Goal: Task Accomplishment & Management: Complete application form

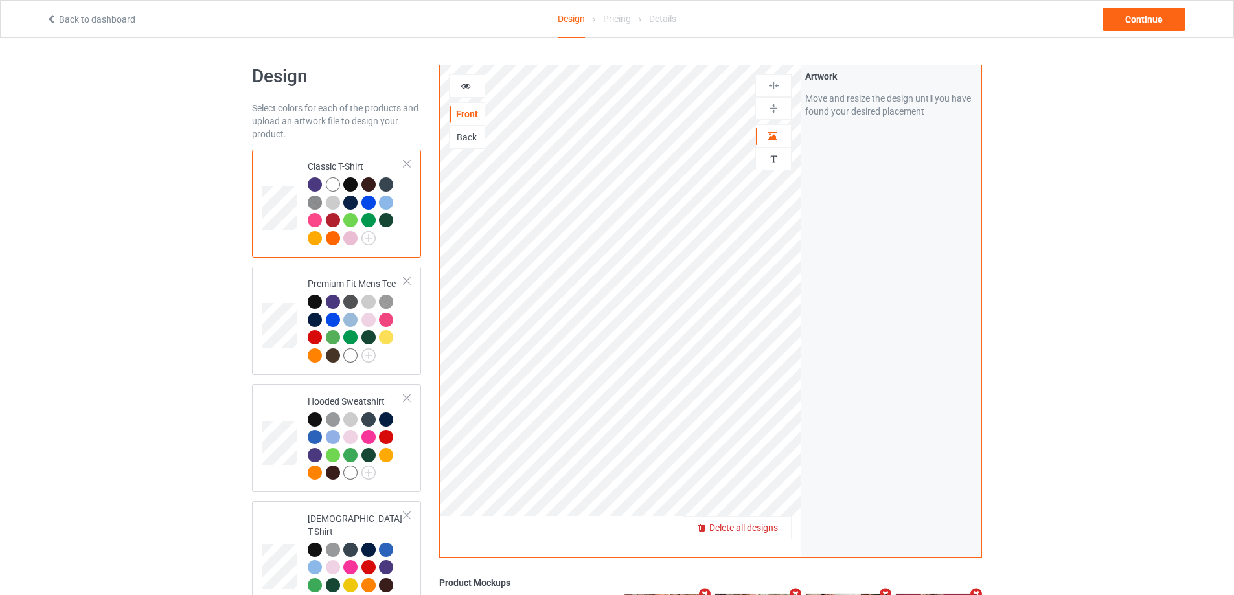
click at [763, 525] on span "Delete all designs" at bounding box center [744, 528] width 69 height 10
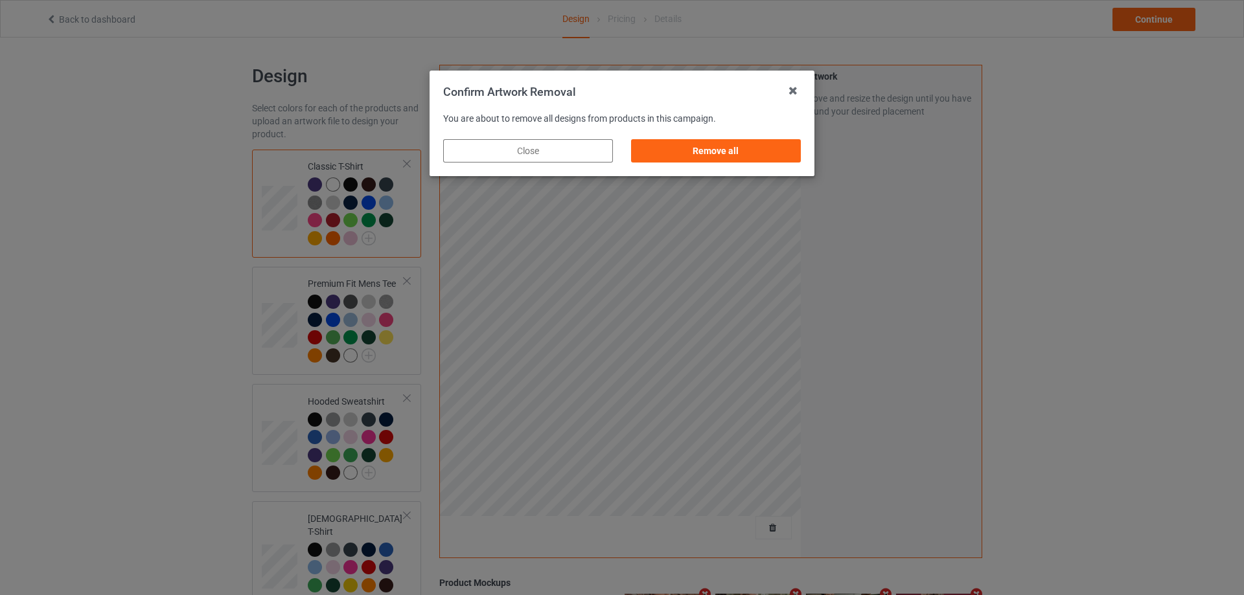
click at [773, 158] on div "Remove all" at bounding box center [716, 150] width 170 height 23
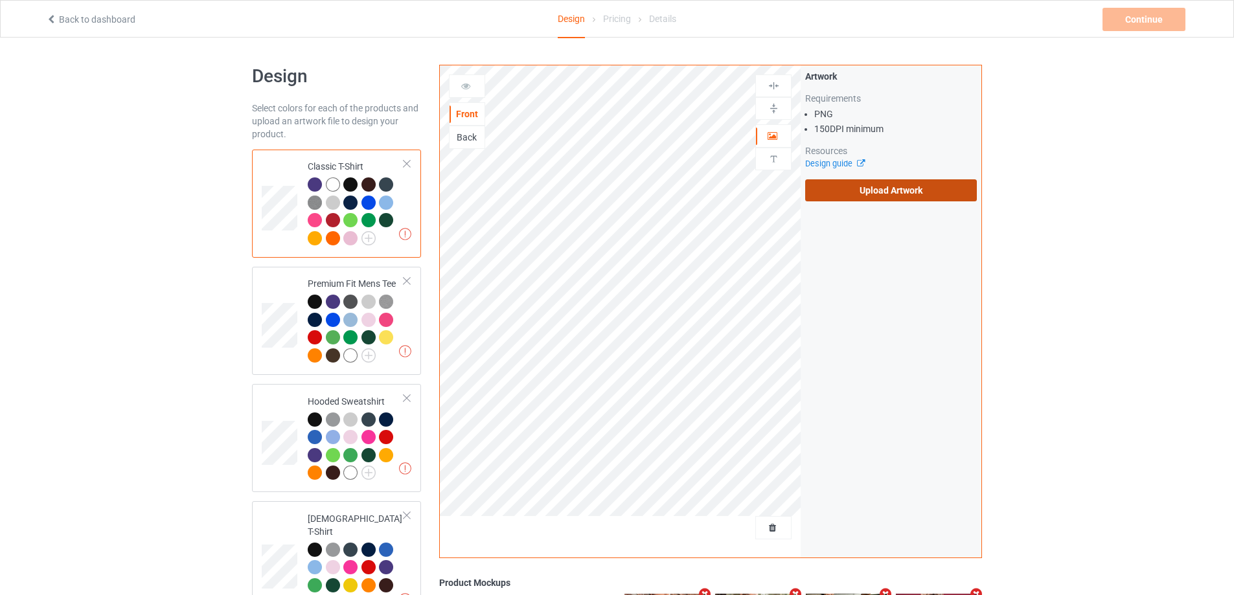
click at [856, 189] on label "Upload Artwork" at bounding box center [891, 190] width 172 height 22
click at [0, 0] on input "Upload Artwork" at bounding box center [0, 0] width 0 height 0
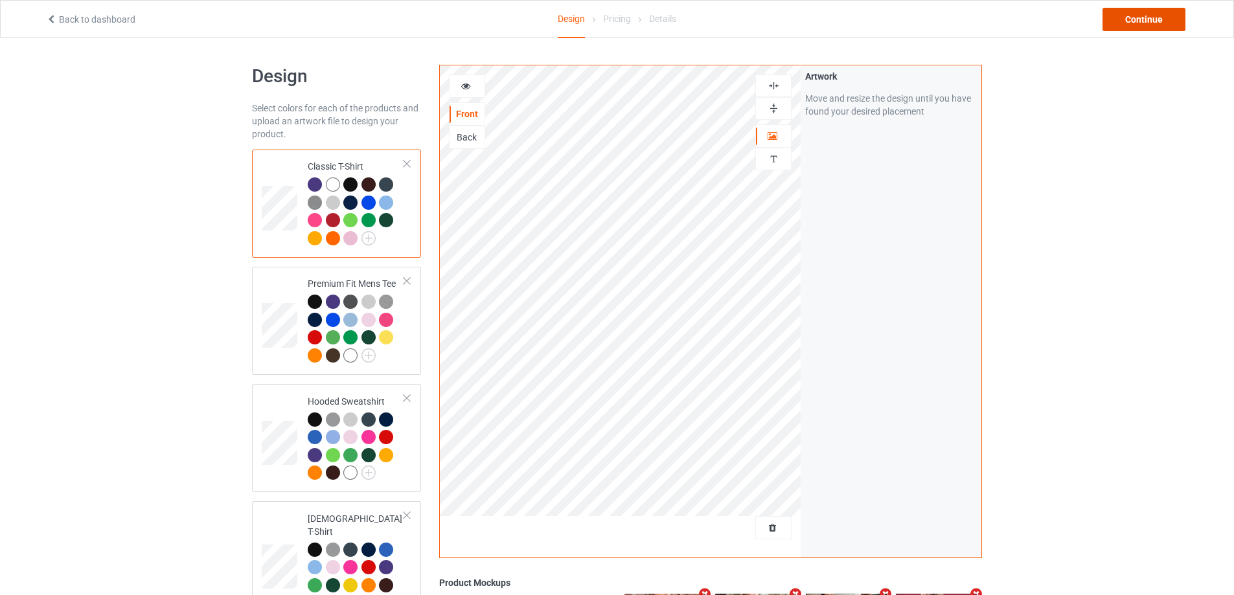
click at [1135, 16] on div "Continue" at bounding box center [1144, 19] width 83 height 23
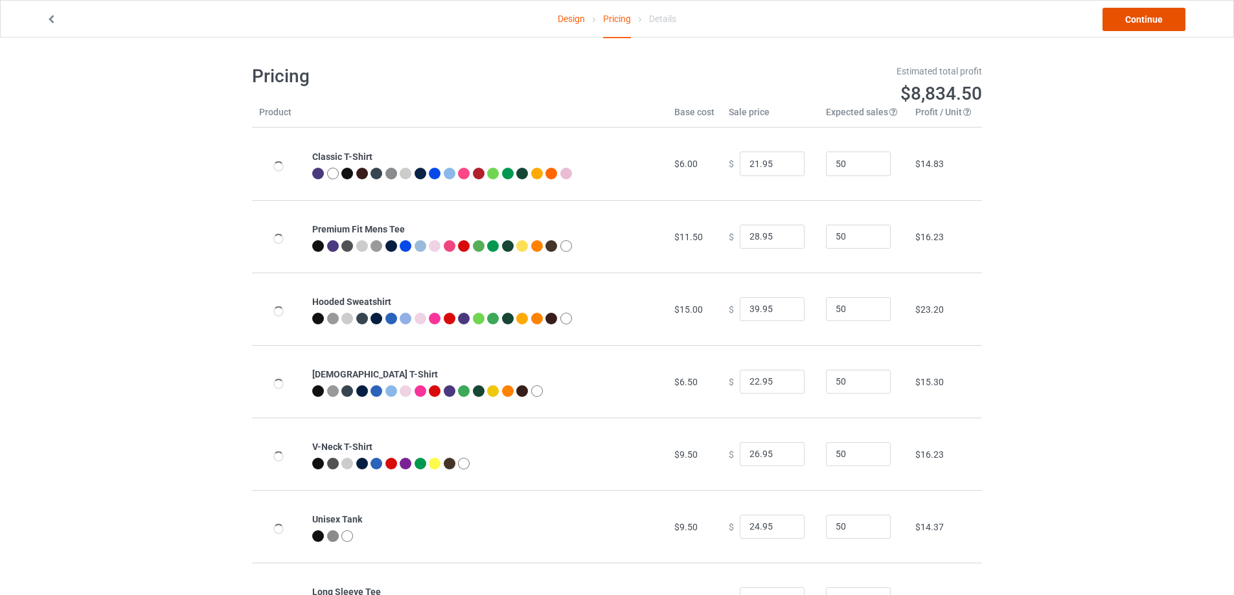
click at [1135, 16] on link "Continue" at bounding box center [1144, 19] width 83 height 23
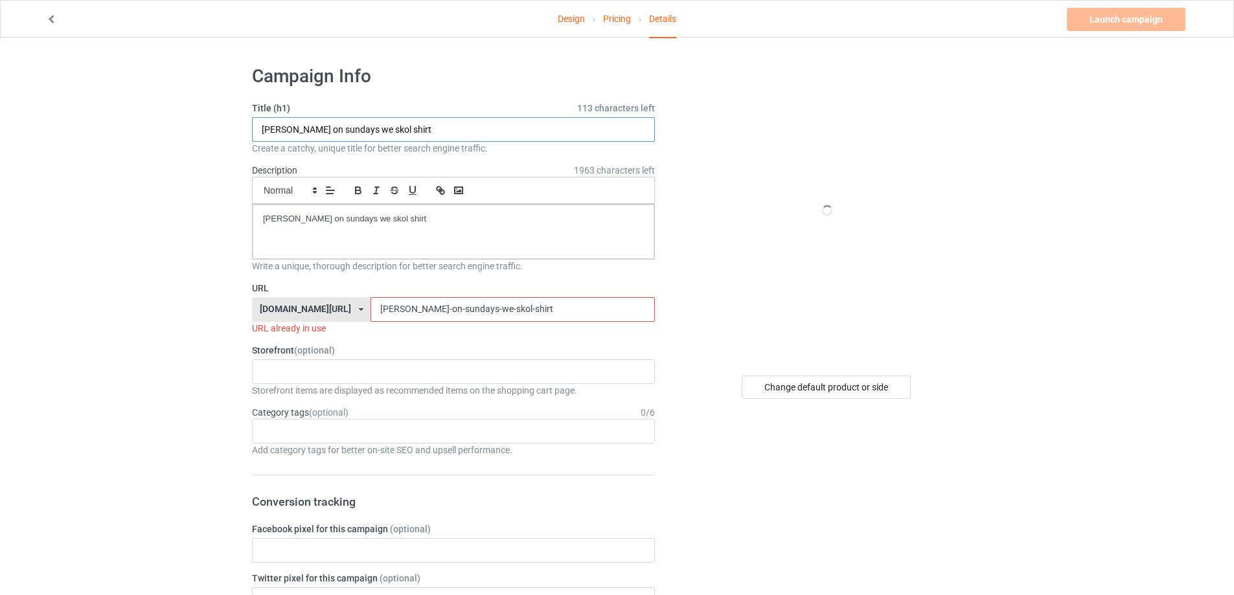
drag, startPoint x: 474, startPoint y: 137, endPoint x: 235, endPoint y: 137, distance: 239.1
paste input "ab84 i love sucking dicks with my butthole"
type input "ab84 i love sucking dicks with my butthole shirt"
drag, startPoint x: 380, startPoint y: 227, endPoint x: 153, endPoint y: 224, distance: 226.8
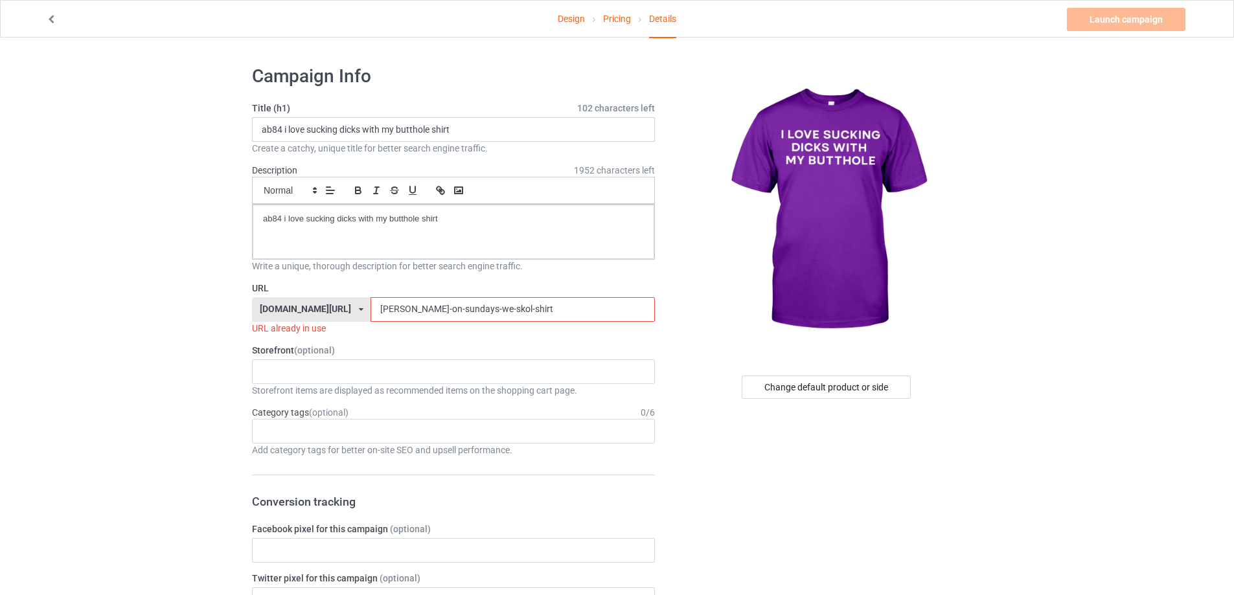
drag, startPoint x: 507, startPoint y: 313, endPoint x: 213, endPoint y: 302, distance: 293.7
paste input "ab84-i-love-sucking-dicks-with-my-butthole"
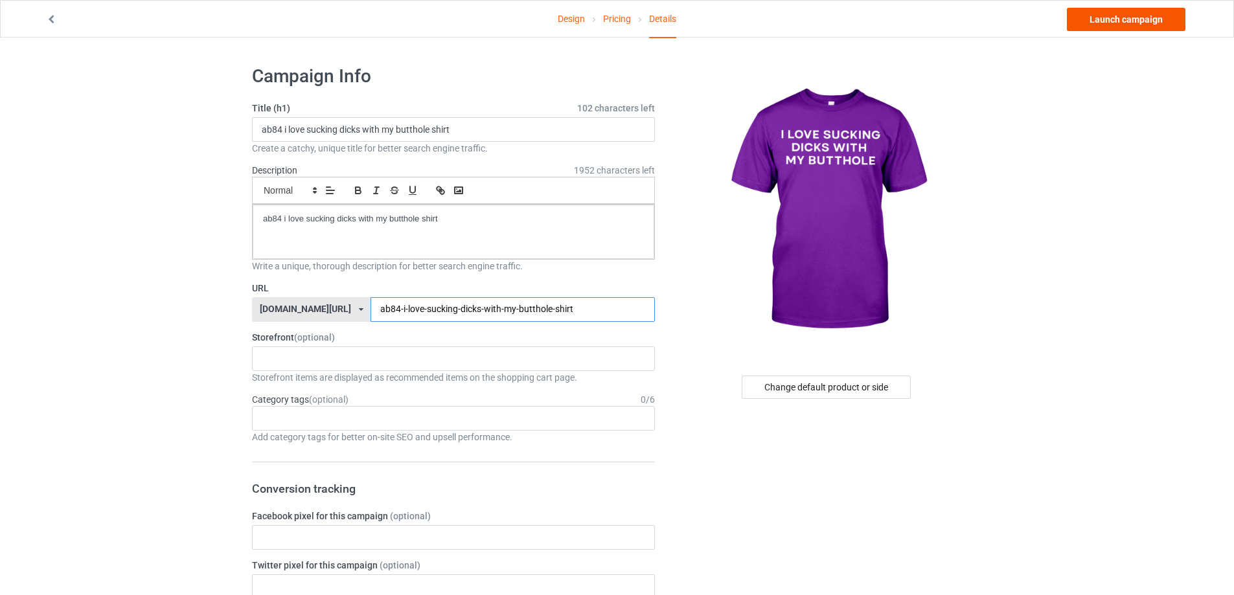
type input "ab84-i-love-sucking-dicks-with-my-butthole-shirt"
click at [1140, 14] on link "Launch campaign" at bounding box center [1126, 19] width 119 height 23
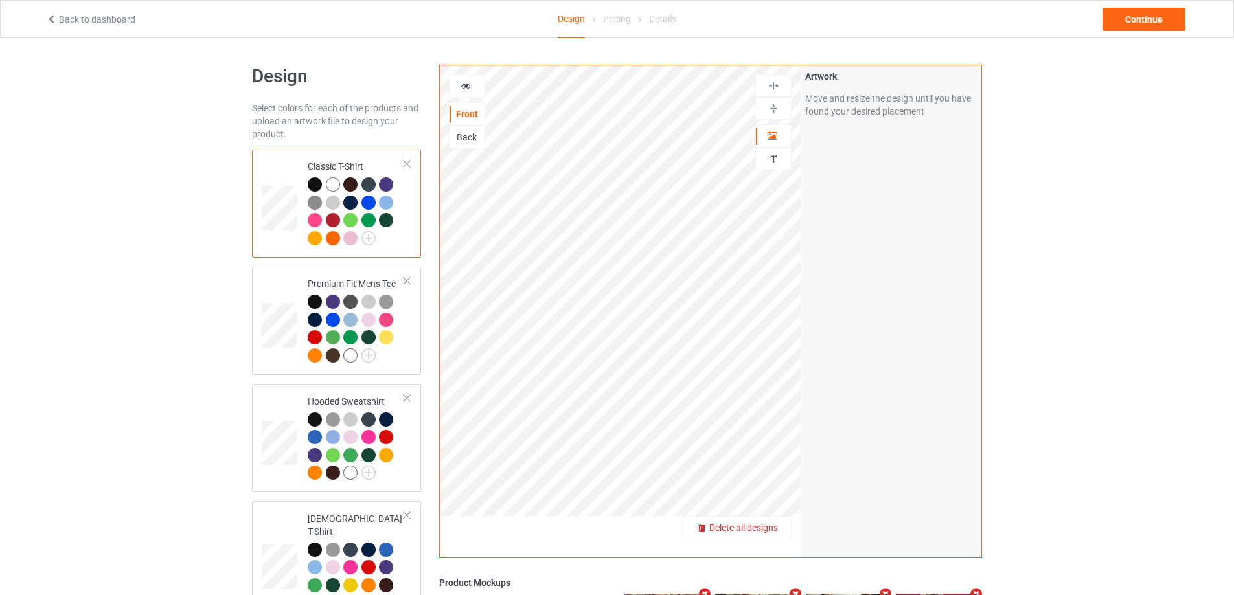
click at [770, 522] on div "Delete all designs" at bounding box center [738, 528] width 108 height 13
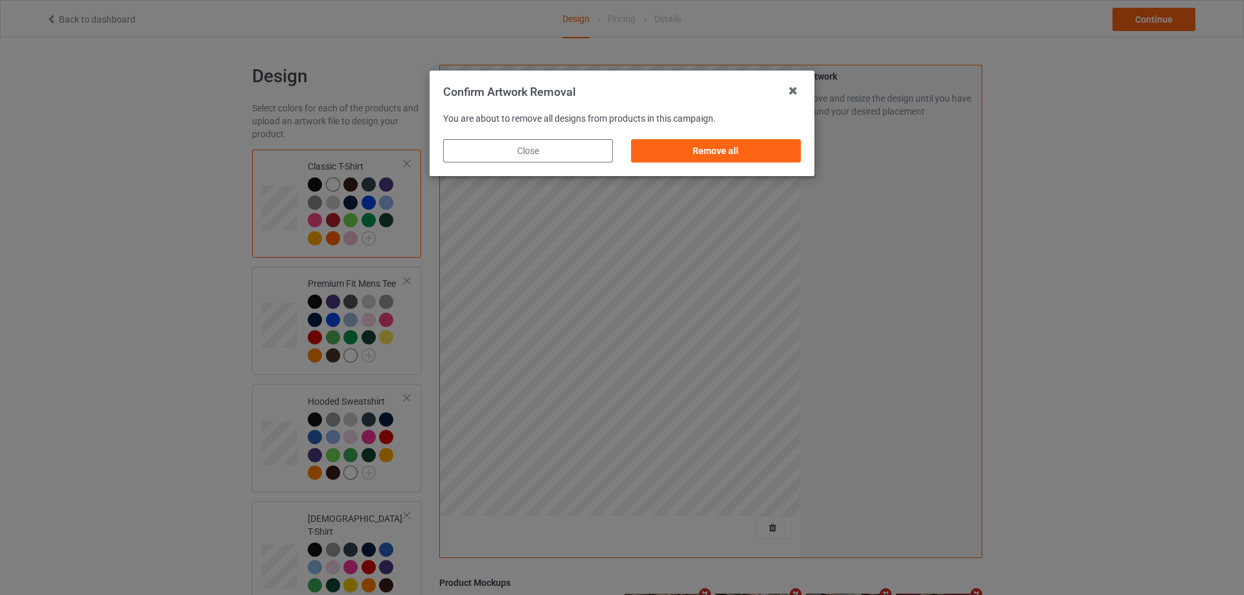
drag, startPoint x: 757, startPoint y: 163, endPoint x: 775, endPoint y: 164, distance: 18.2
click at [758, 163] on div "Remove all" at bounding box center [716, 150] width 188 height 41
click at [789, 149] on div "Remove all" at bounding box center [716, 150] width 170 height 23
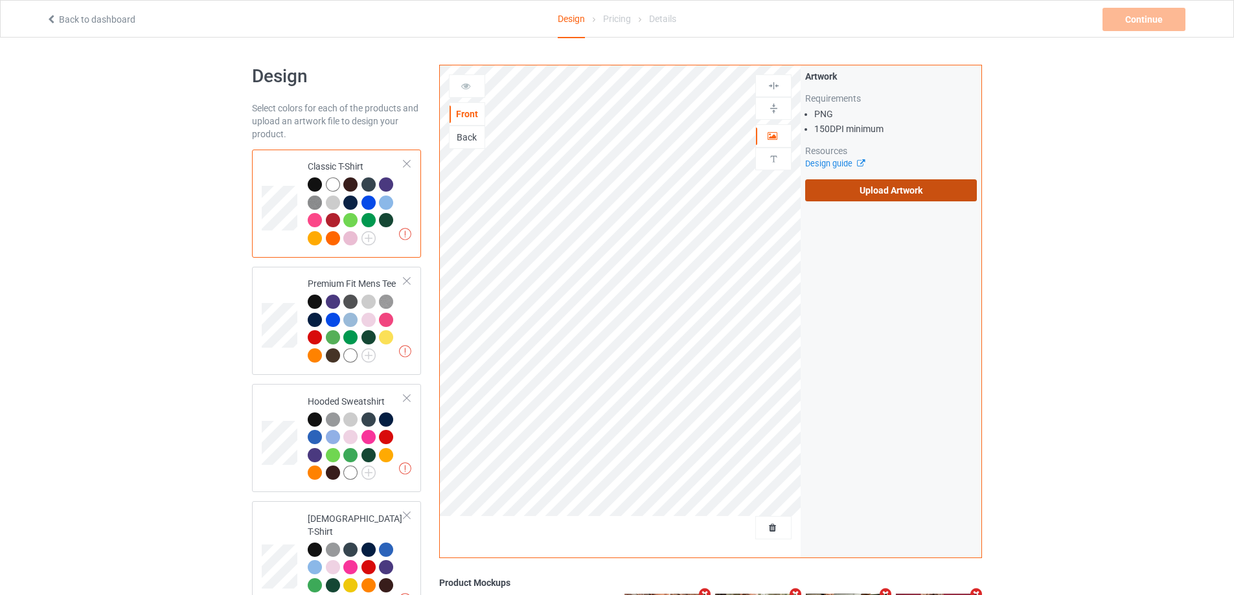
click at [915, 196] on label "Upload Artwork" at bounding box center [891, 190] width 172 height 22
click at [0, 0] on input "Upload Artwork" at bounding box center [0, 0] width 0 height 0
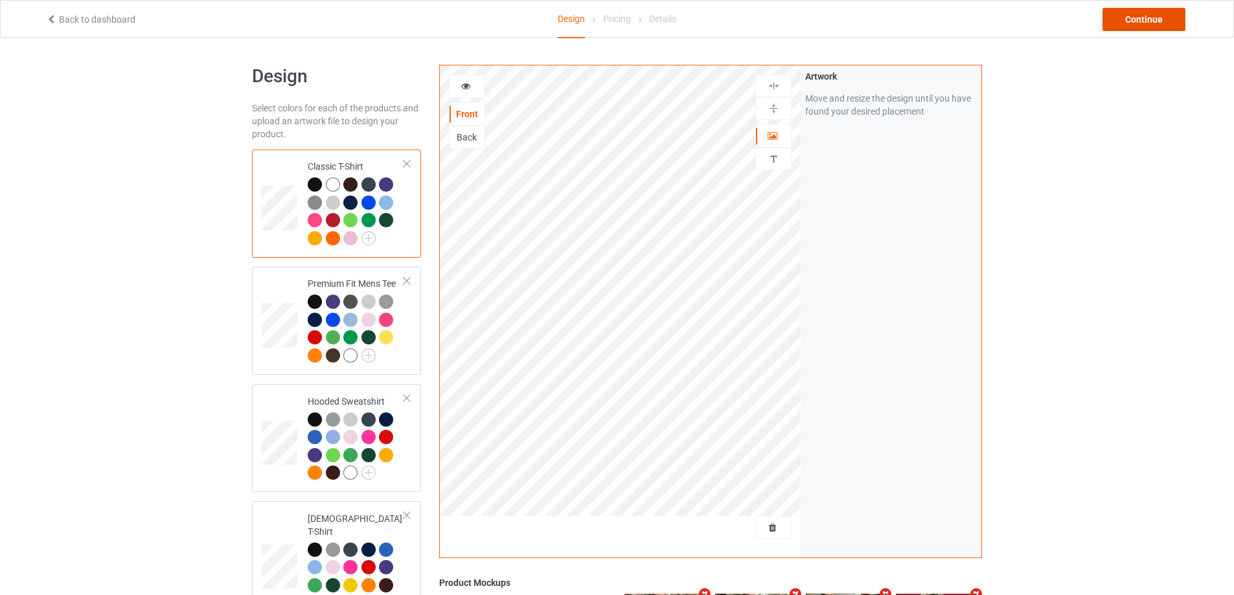
click at [1116, 19] on div "Continue" at bounding box center [1144, 19] width 83 height 23
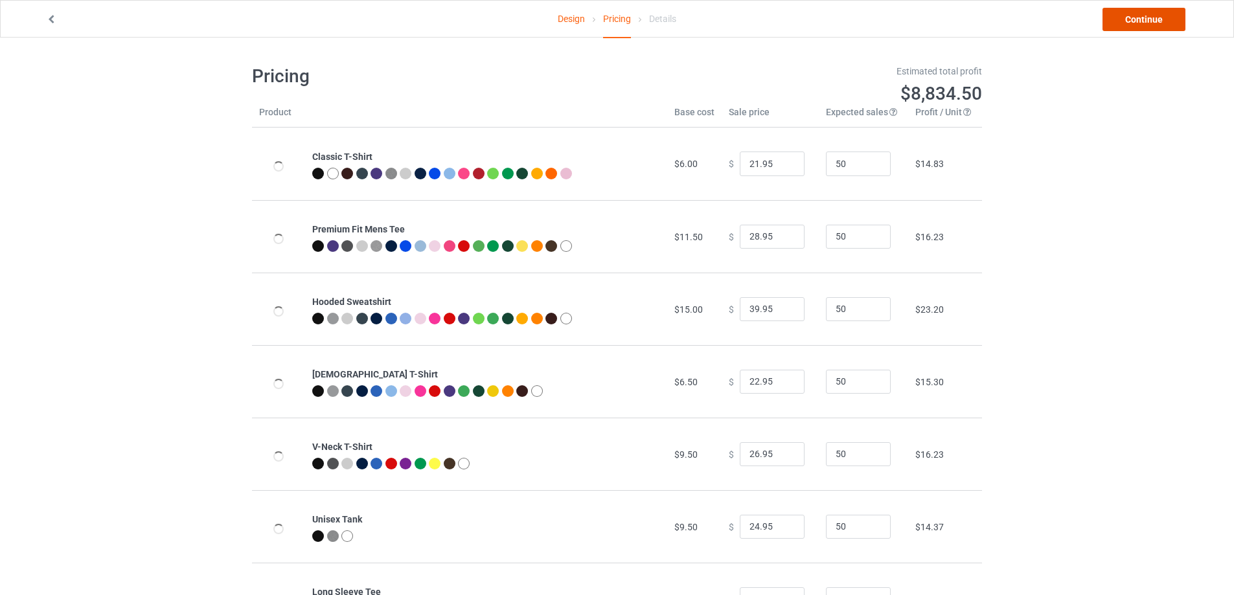
click at [1118, 21] on link "Continue" at bounding box center [1144, 19] width 83 height 23
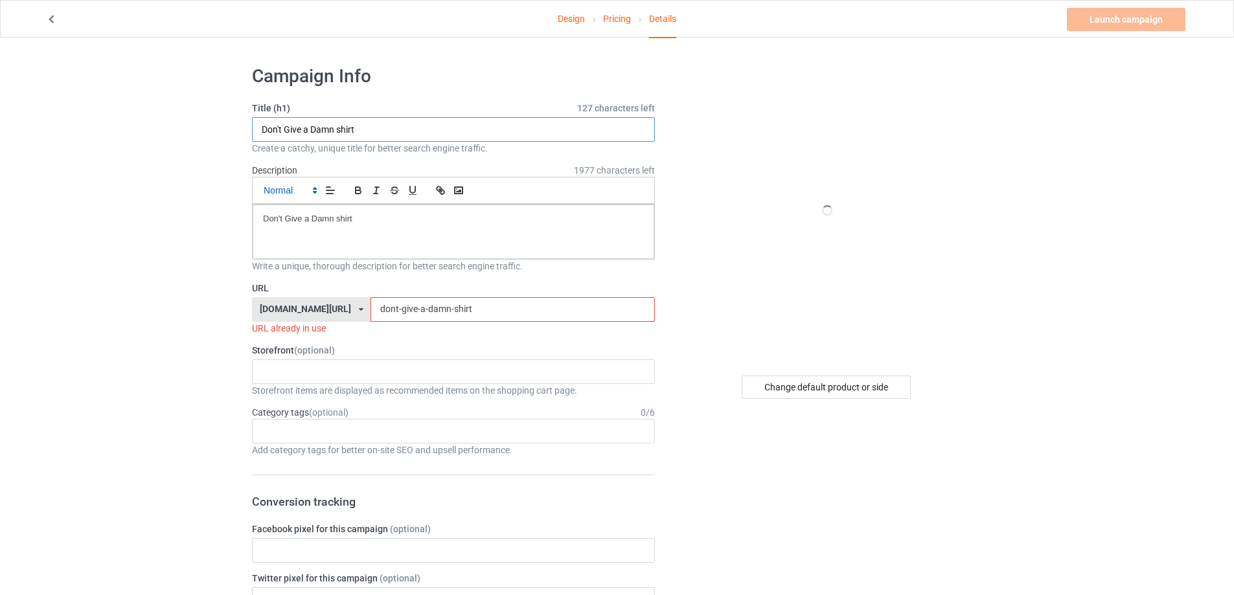
drag, startPoint x: 383, startPoint y: 129, endPoint x: 258, endPoint y: 196, distance: 141.7
paste input "chiefs kingdom"
type input "chiefs kingdom shirt"
drag, startPoint x: 245, startPoint y: 211, endPoint x: 169, endPoint y: 214, distance: 75.9
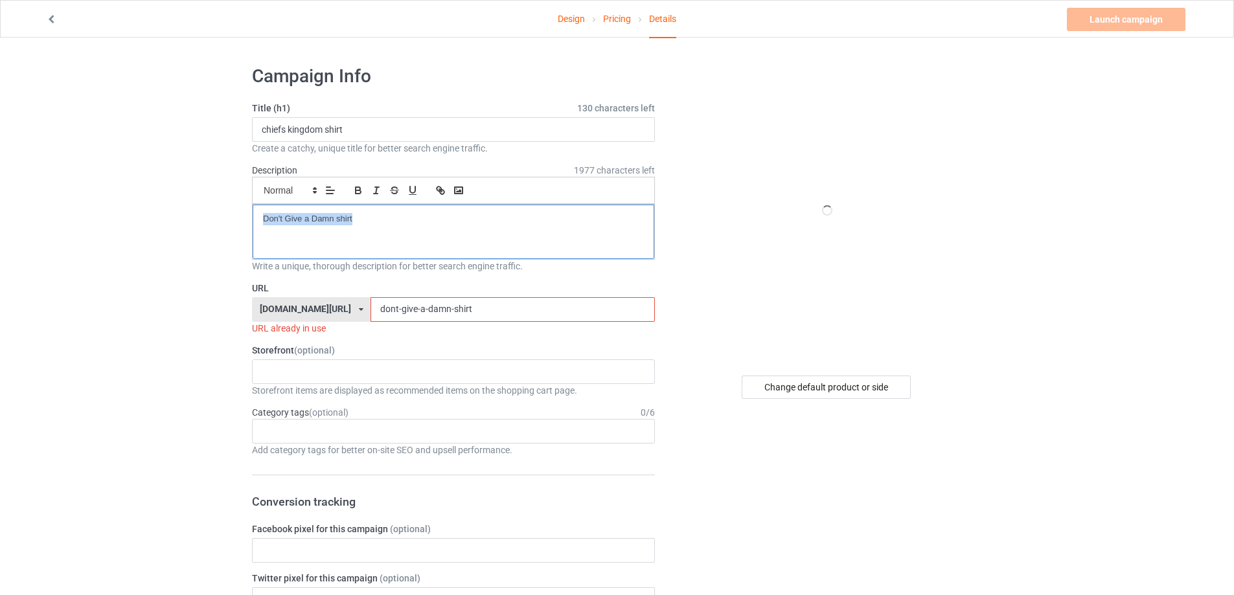
drag, startPoint x: 433, startPoint y: 310, endPoint x: 273, endPoint y: 306, distance: 160.1
click at [273, 306] on div "[DOMAIN_NAME][URL] [DOMAIN_NAME][URL] [DOMAIN_NAME][URL] 5cd2f964b197f721e1cad2…" at bounding box center [453, 309] width 403 height 25
paste input "chiefs kingdom"
drag, startPoint x: 372, startPoint y: 308, endPoint x: 383, endPoint y: 314, distance: 12.5
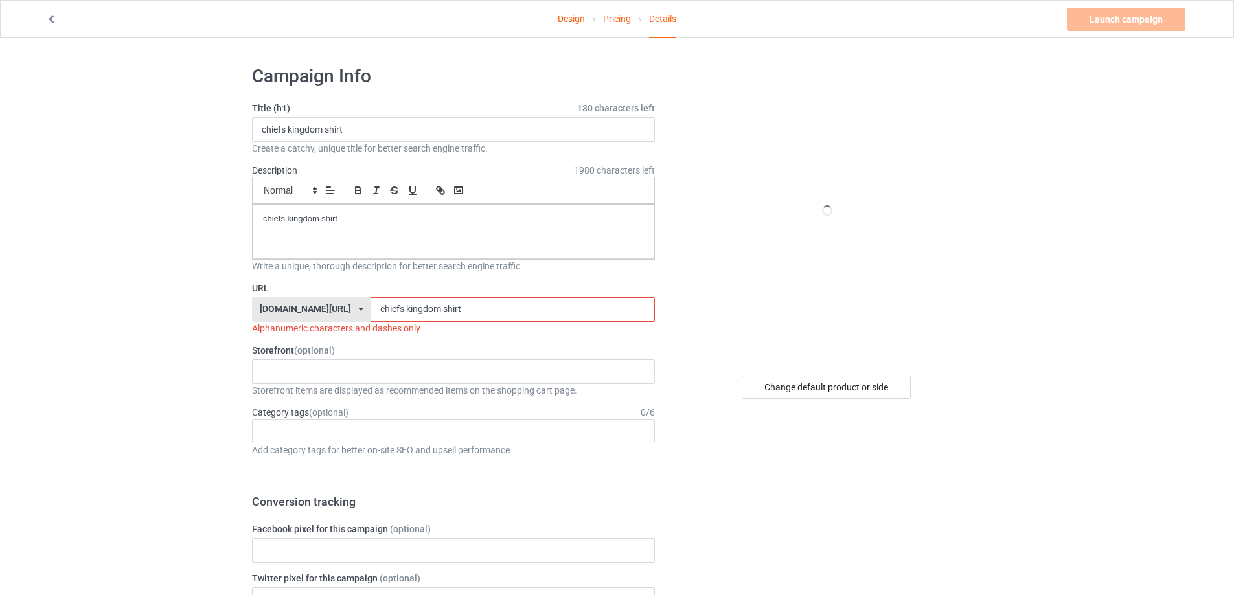
click at [373, 311] on input "chiefs kingdom shirt" at bounding box center [513, 309] width 284 height 25
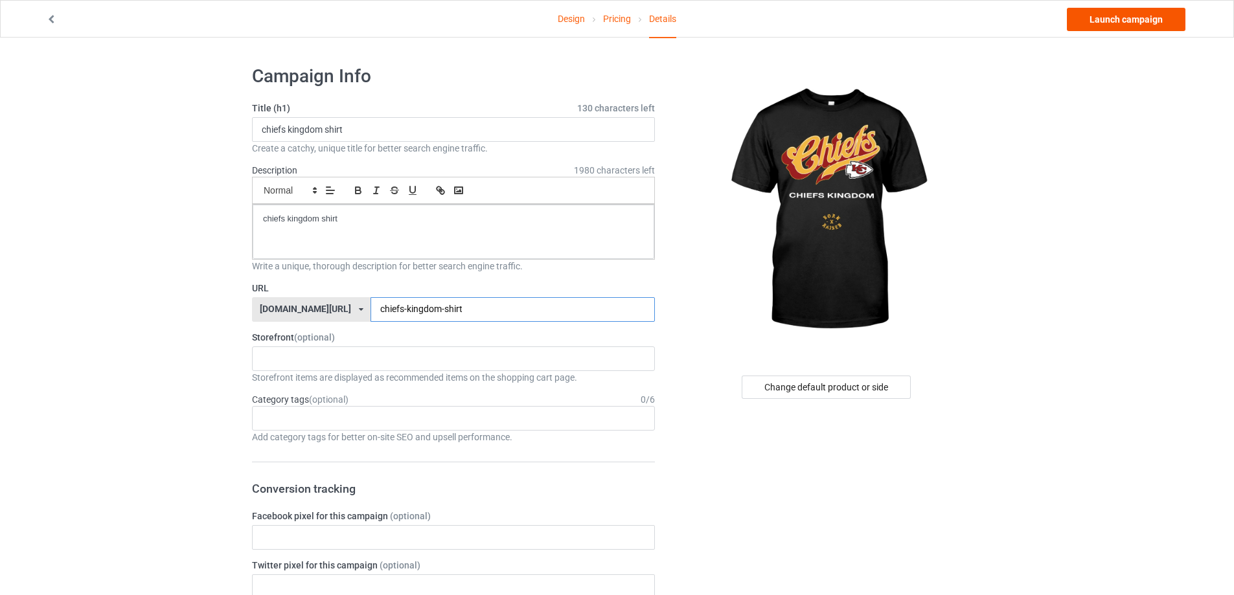
type input "chiefs-kingdom-shirt"
click at [1114, 21] on link "Launch campaign" at bounding box center [1126, 19] width 119 height 23
